Goal: Information Seeking & Learning: Understand process/instructions

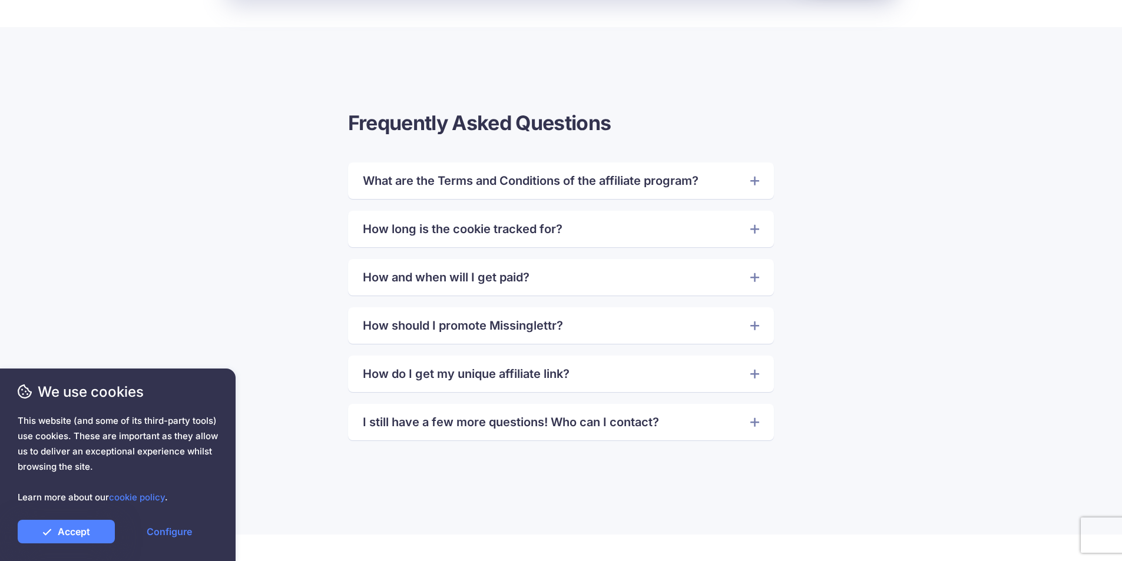
scroll to position [3475, 0]
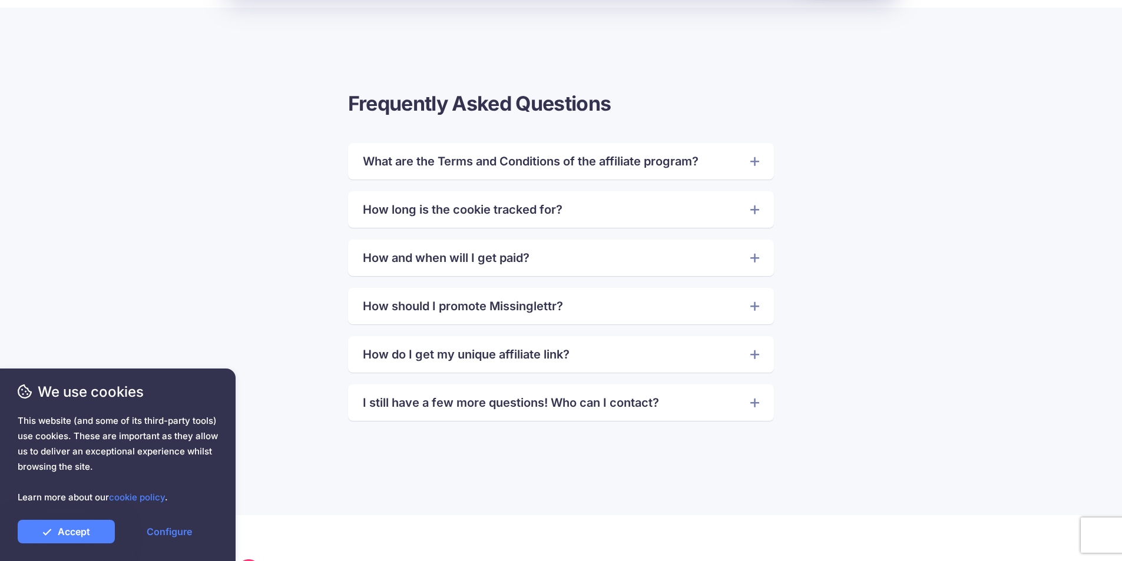
click at [647, 251] on link "How and when will I get paid?" at bounding box center [561, 258] width 396 height 19
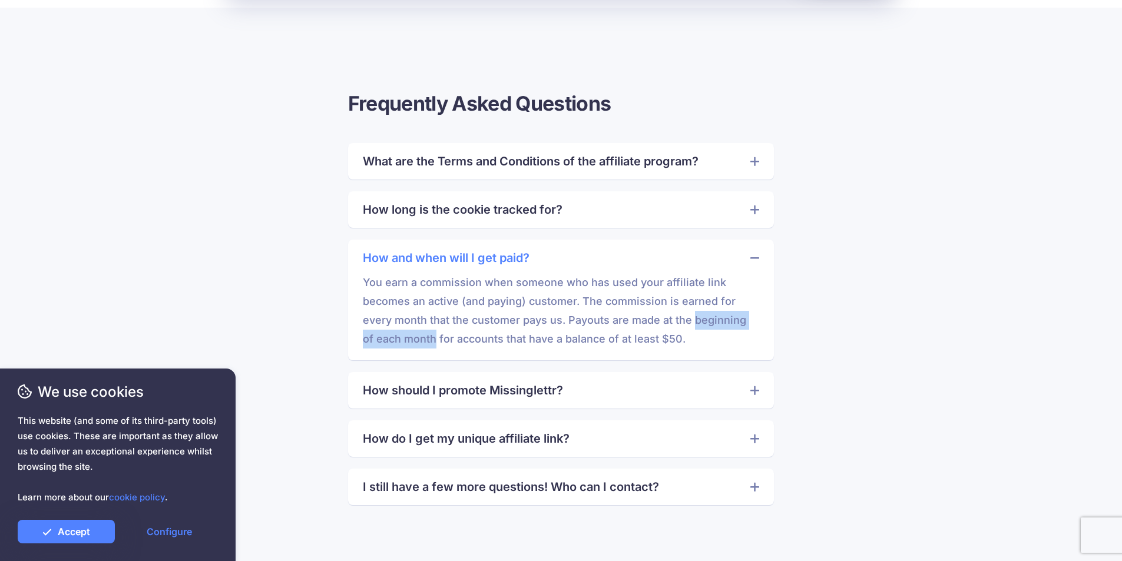
drag, startPoint x: 693, startPoint y: 322, endPoint x: 421, endPoint y: 349, distance: 273.5
click at [421, 349] on div "How and when will I get paid? You earn a commission when someone who has used y…" at bounding box center [561, 300] width 426 height 121
copy p "beginning of each month"
click at [752, 256] on icon at bounding box center [754, 257] width 9 height 12
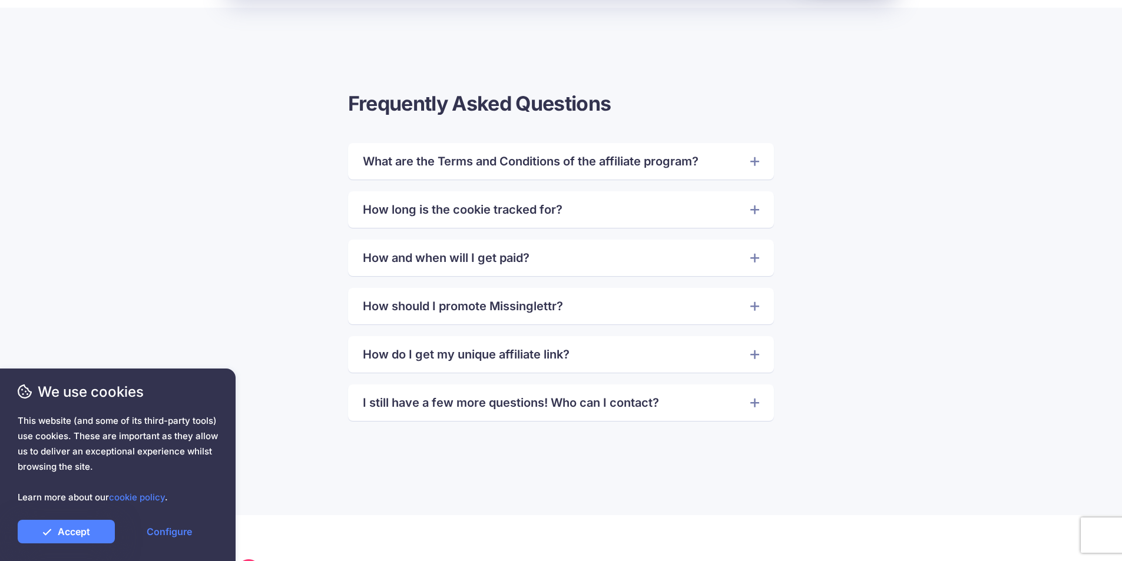
click at [699, 393] on div "I still have a few more questions! Who can I contact? Please contact Missinglet…" at bounding box center [561, 403] width 426 height 37
click at [722, 401] on link "I still have a few more questions! Who can I contact?" at bounding box center [561, 402] width 396 height 19
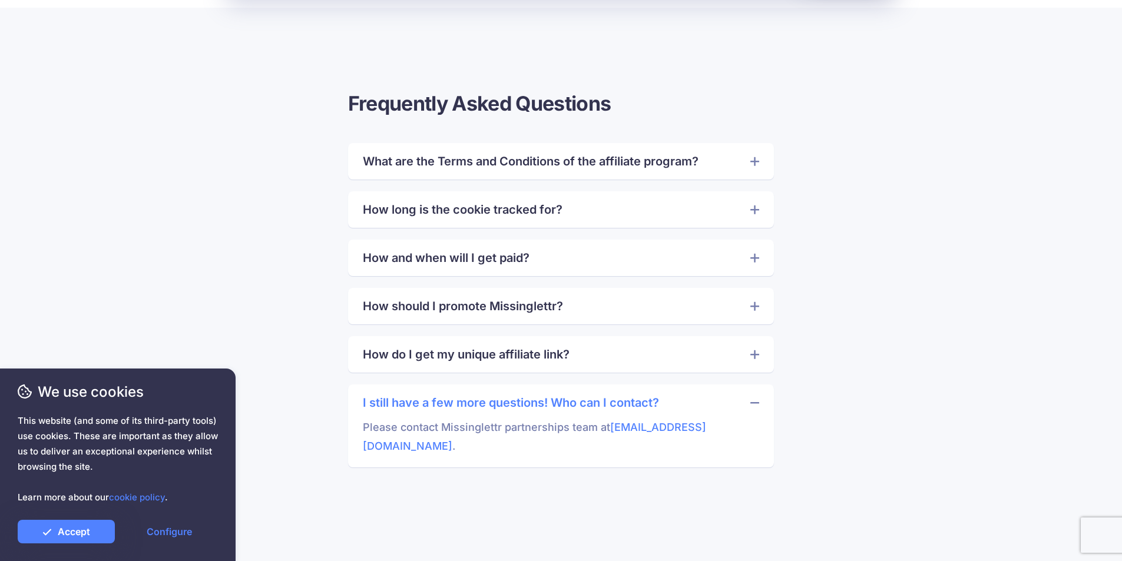
click at [713, 399] on link "I still have a few more questions! Who can I contact?" at bounding box center [561, 402] width 396 height 19
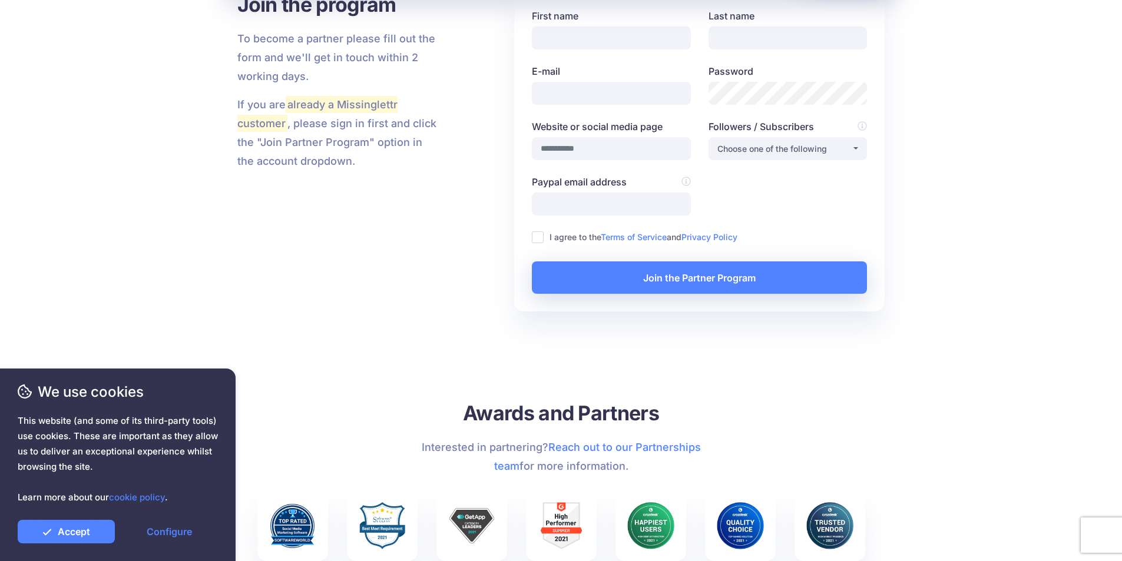
scroll to position [2356, 0]
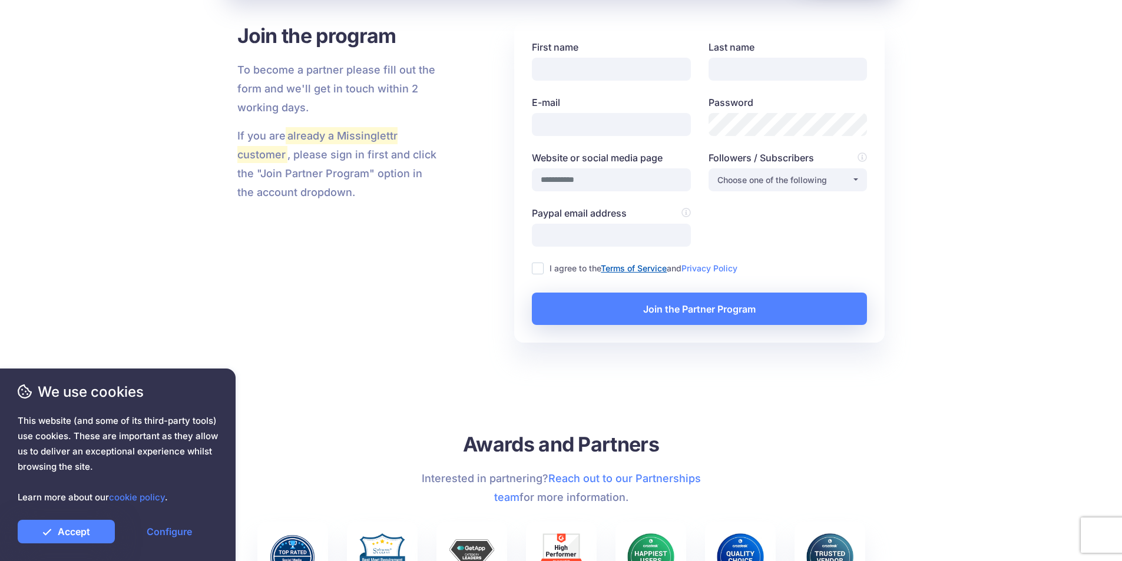
click at [634, 266] on link "Terms of Service" at bounding box center [634, 268] width 66 height 10
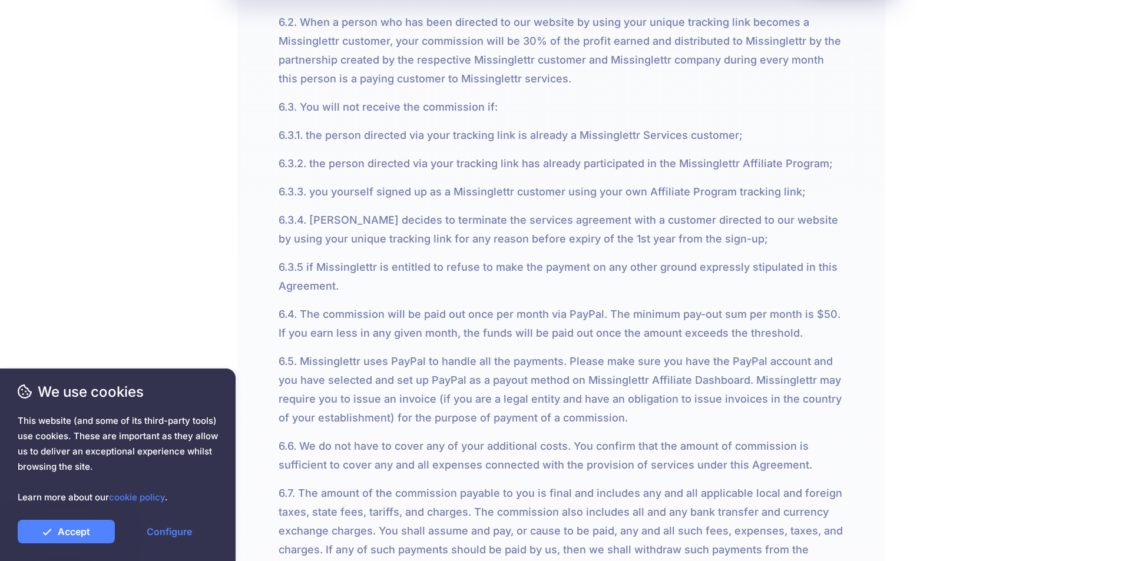
scroll to position [3475, 0]
